Goal: Task Accomplishment & Management: Use online tool/utility

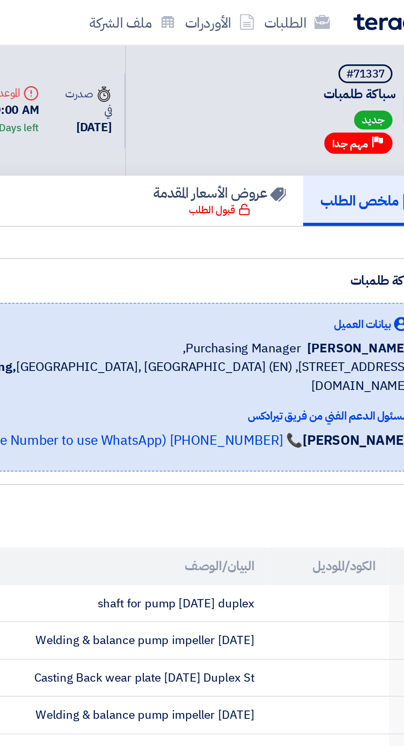
click at [357, 11] on img at bounding box center [368, 11] width 43 height 9
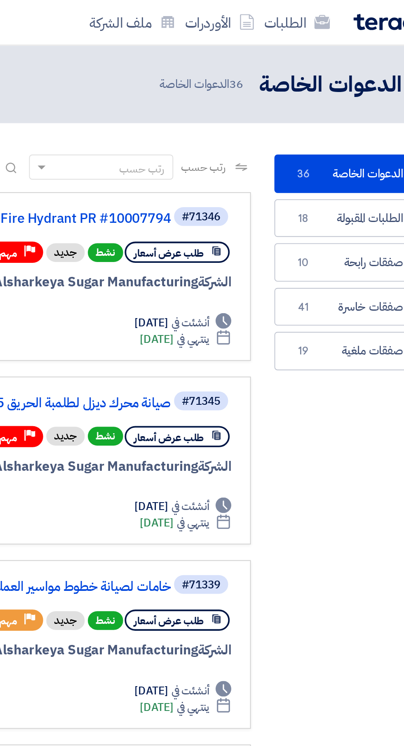
scroll to position [0, -2]
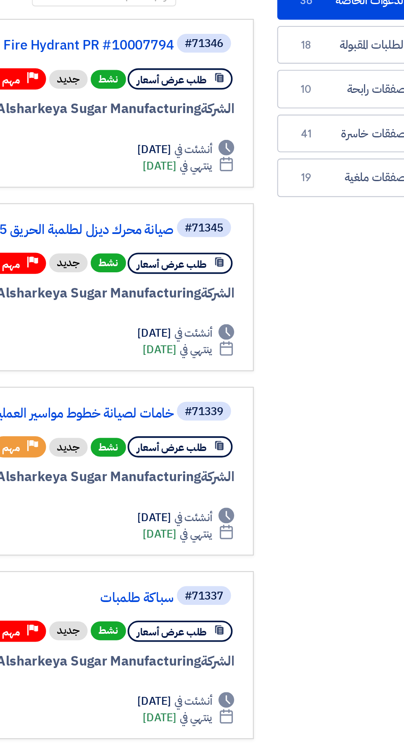
click at [240, 308] on link "خامات لصيانة خطوط مواسير العمليات الصناعية" at bounding box center [169, 308] width 165 height 7
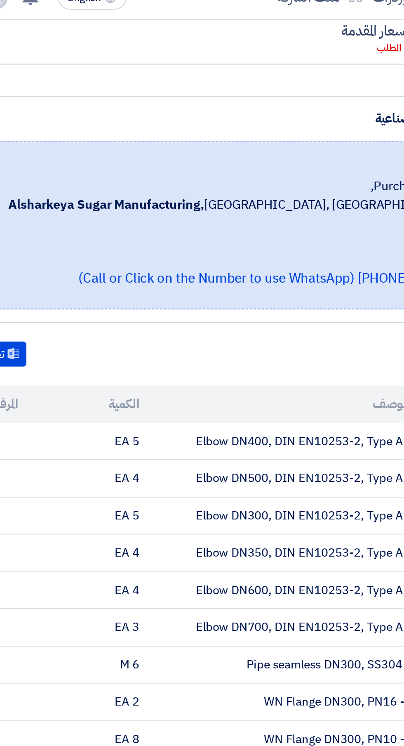
scroll to position [72, 0]
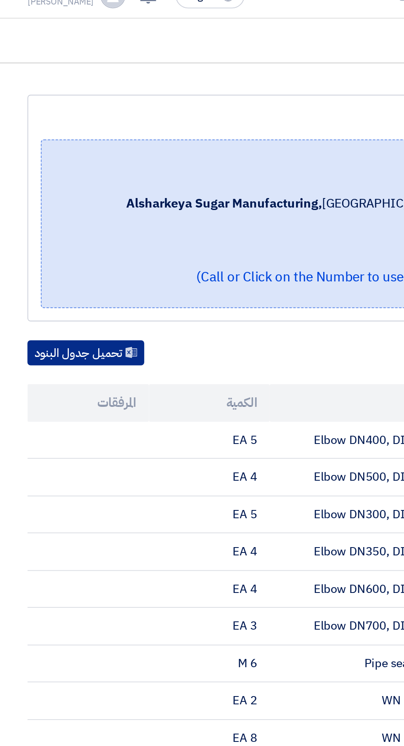
click at [38, 196] on button "تحميل جدول البنود" at bounding box center [44, 199] width 61 height 13
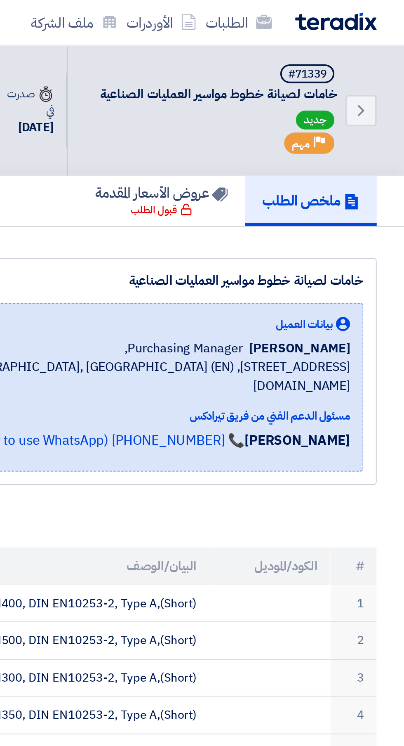
click at [384, 8] on img at bounding box center [368, 11] width 43 height 9
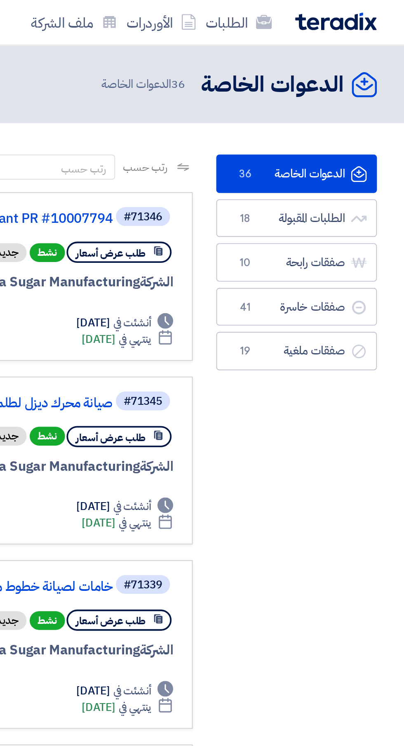
scroll to position [0, -2]
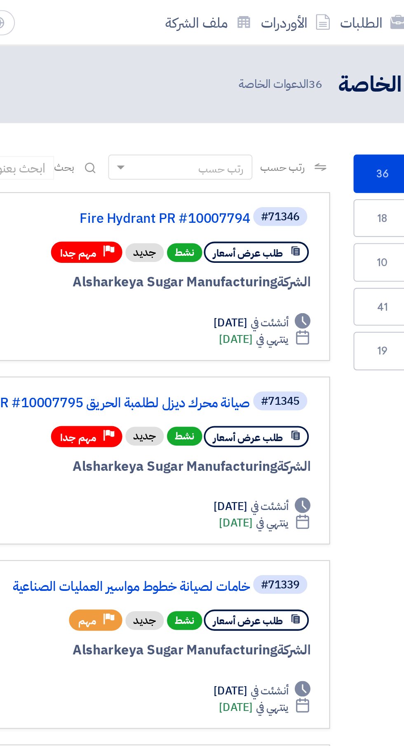
click at [239, 211] on link "صيانة محرك ديزل لطلمبة الحريق PR #10007795" at bounding box center [169, 211] width 165 height 7
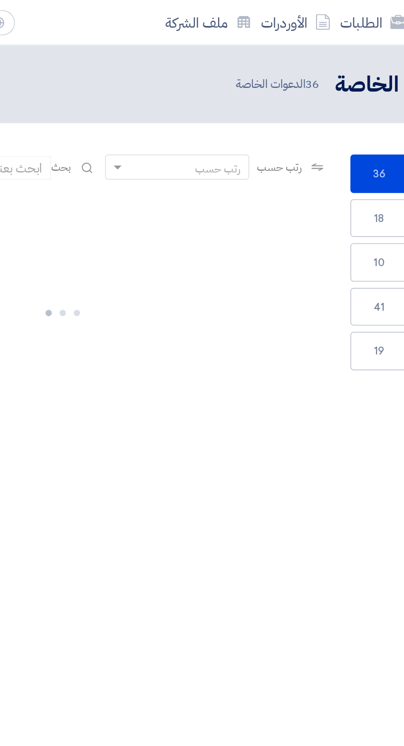
scroll to position [0, -2]
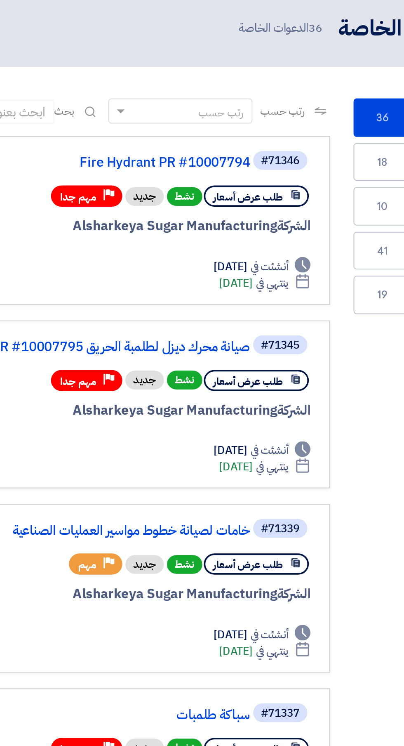
click at [246, 214] on link "صيانة محرك ديزل لطلمبة الحريق PR #10007795" at bounding box center [169, 211] width 165 height 7
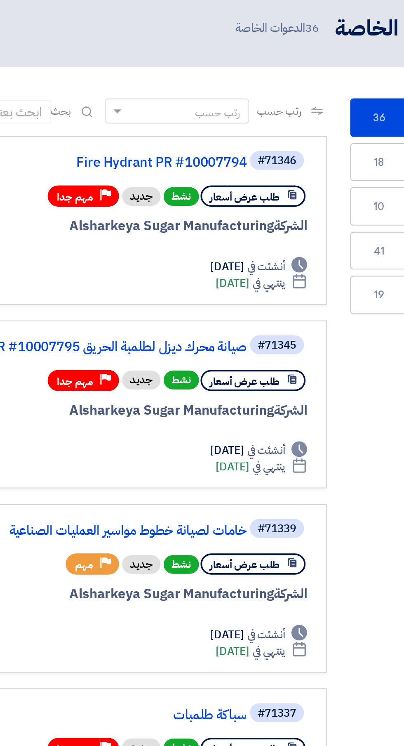
scroll to position [0, -2]
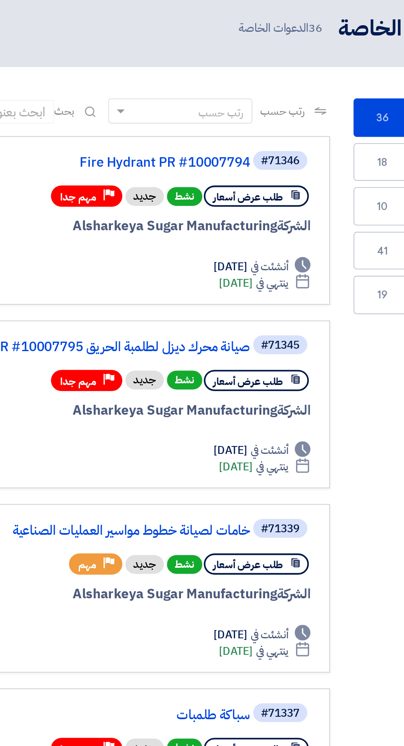
click at [240, 114] on link "Fire Hydrant PR #10007794" at bounding box center [169, 114] width 165 height 7
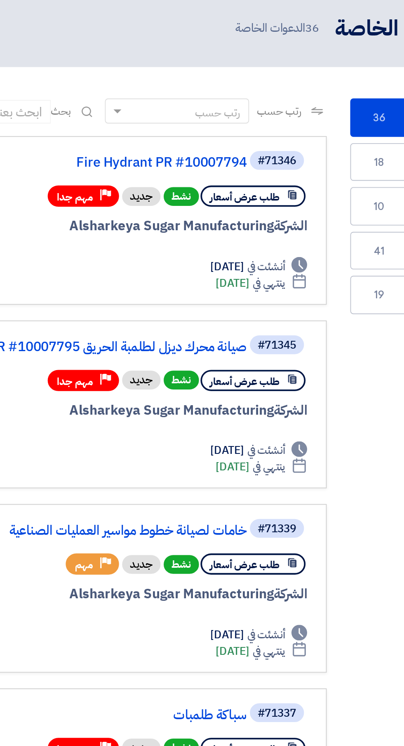
scroll to position [0, -2]
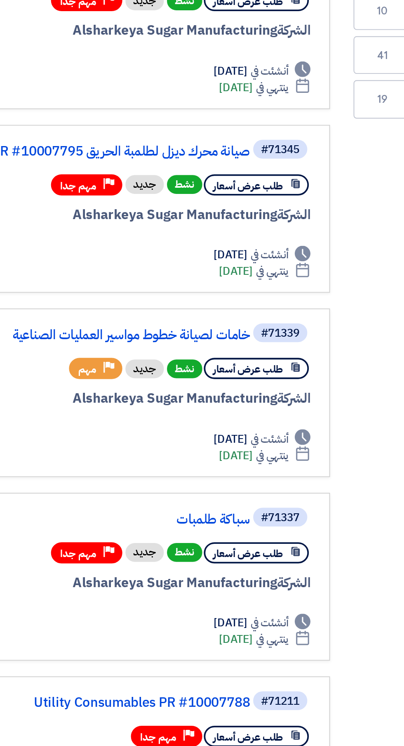
click at [245, 405] on link "سباكة طلمبات" at bounding box center [169, 405] width 165 height 7
